Goal: Task Accomplishment & Management: Manage account settings

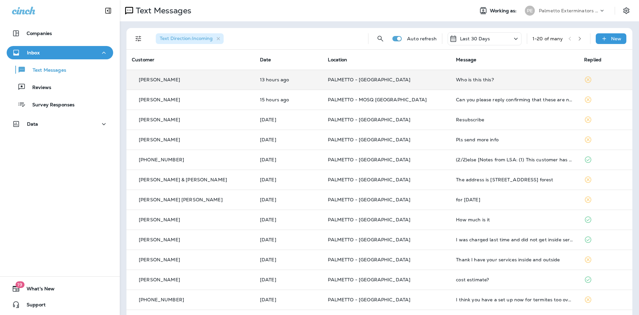
click at [201, 81] on div "[PERSON_NAME]" at bounding box center [191, 79] width 118 height 7
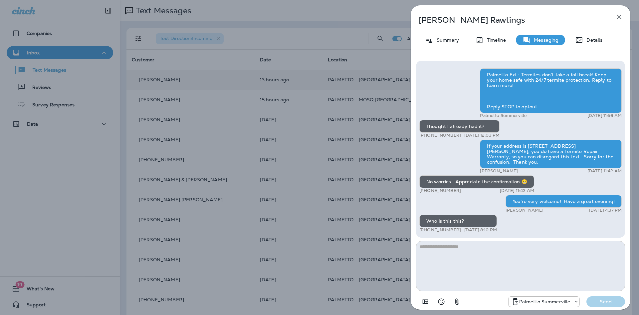
click at [349, 153] on div "Gale Rawlings Summary Timeline Messaging Details Palmetto Ext.: Termites don't …" at bounding box center [319, 157] width 639 height 315
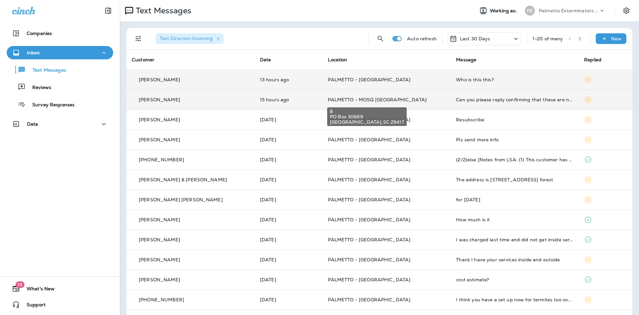
click at [328, 102] on span "PALMETTO - MOSQ [GEOGRAPHIC_DATA]" at bounding box center [377, 100] width 99 height 6
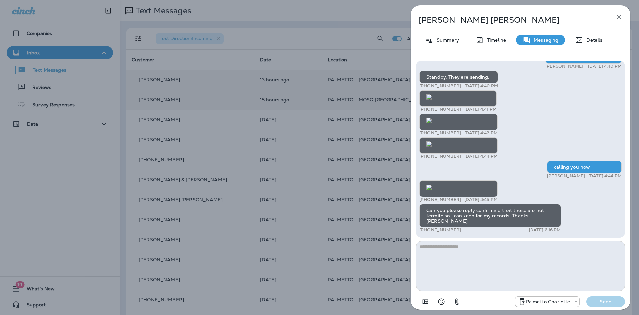
drag, startPoint x: 314, startPoint y: 192, endPoint x: 314, endPoint y: 197, distance: 5.0
click at [314, 196] on div "Andrew Powell Summary Timeline Messaging Details Andrew Powell 2084 Amenity Par…" at bounding box center [319, 157] width 639 height 315
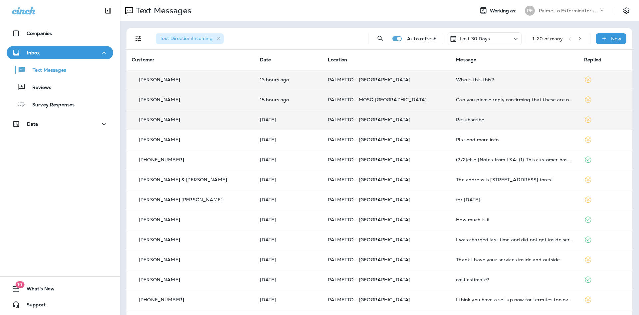
click at [229, 122] on div "[PERSON_NAME]" at bounding box center [191, 119] width 118 height 7
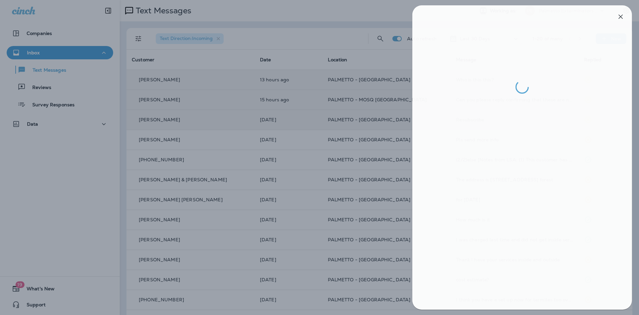
click at [295, 242] on div at bounding box center [321, 157] width 639 height 315
